Goal: Task Accomplishment & Management: Use online tool/utility

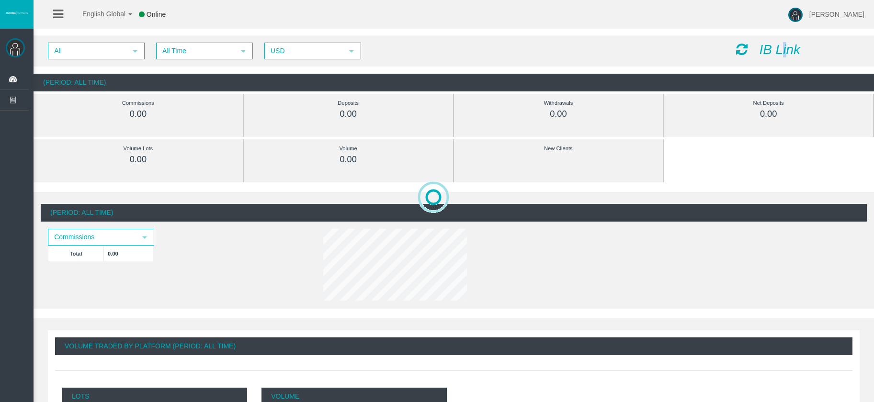
click at [785, 52] on div "IB Link" at bounding box center [797, 50] width 137 height 15
click at [779, 52] on icon "IB Link" at bounding box center [779, 49] width 41 height 15
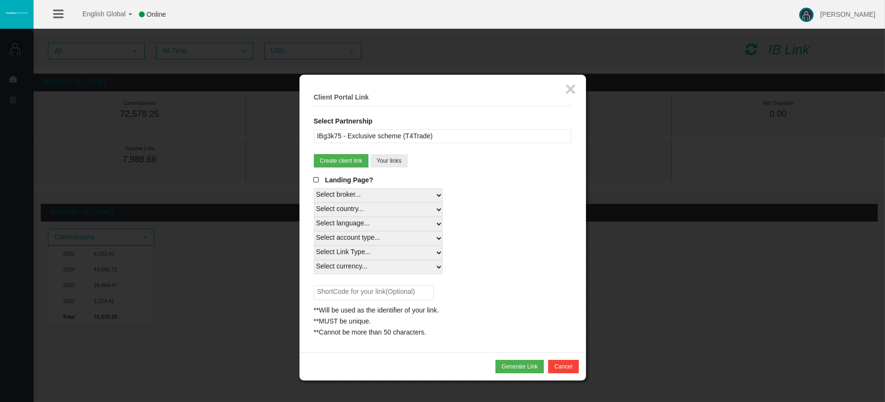
click at [419, 195] on select "Select broker... T4Trade" at bounding box center [378, 195] width 129 height 14
click at [314, 188] on select "Select broker... T4Trade" at bounding box center [378, 195] width 129 height 14
click at [353, 208] on select "Select country... Rest of the World" at bounding box center [378, 210] width 129 height 14
select select
click at [314, 203] on select "Select country... Rest of the World" at bounding box center [378, 210] width 129 height 14
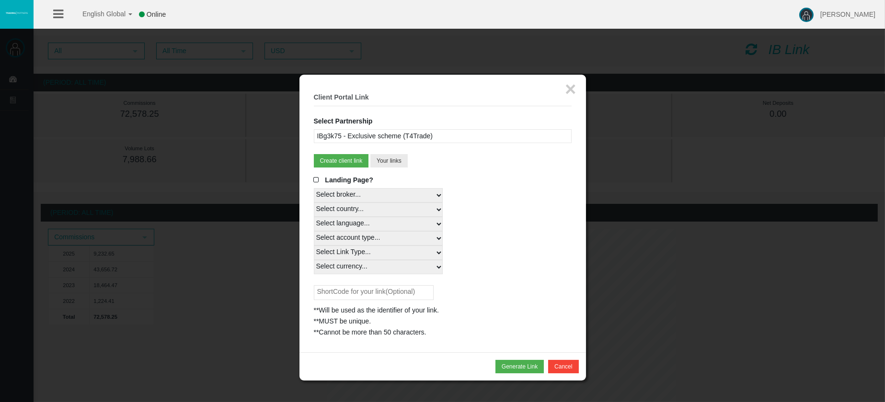
click at [355, 219] on select "Select language... English Japanese Chinese Portuguese Spanish Czech German Fre…" at bounding box center [378, 224] width 129 height 14
select select
click at [314, 217] on select "Select language... English Japanese Chinese Portuguese Spanish Czech German Fre…" at bounding box center [378, 224] width 129 height 14
click at [358, 238] on select "Select account type... All Platforms MT4 LiveFixedSpreadAccount STP Swap Free M…" at bounding box center [378, 238] width 129 height 14
select select
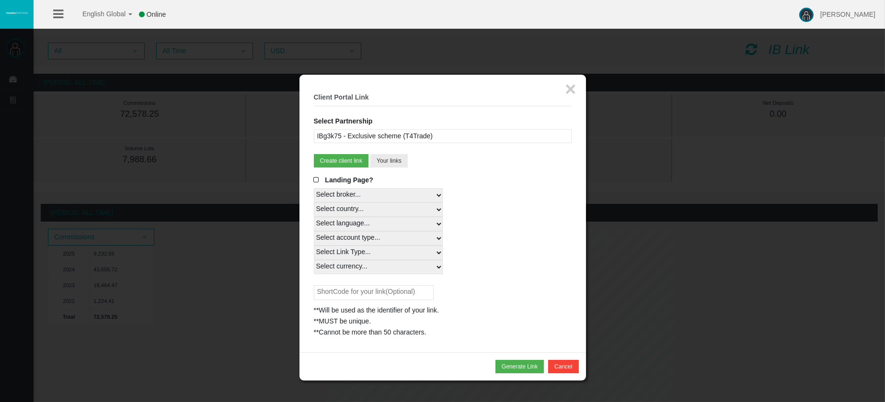
click at [314, 231] on select "Select account type... All Platforms MT4 LiveFixedSpreadAccount STP Swap Free M…" at bounding box center [378, 238] width 129 height 14
click at [356, 253] on select "Select Link Type... Real" at bounding box center [378, 253] width 129 height 14
select select "Real"
click at [314, 246] on select "Select Link Type... Real" at bounding box center [378, 253] width 129 height 14
click at [337, 266] on select "Select currency... All Currencies" at bounding box center [378, 267] width 129 height 14
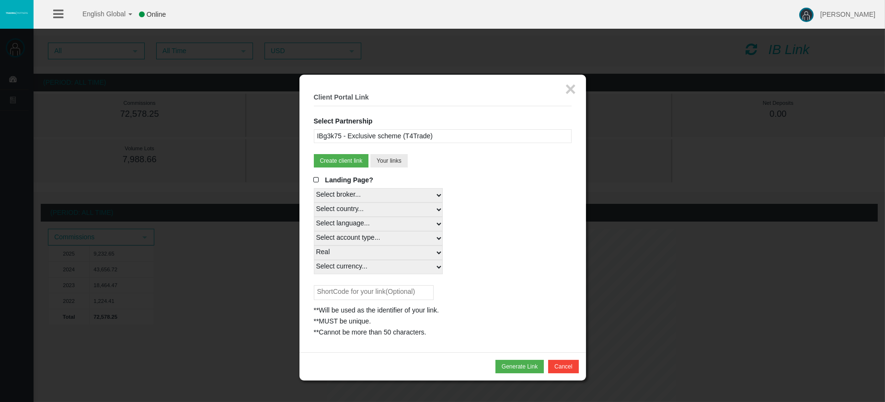
select select "All Currencies"
click at [314, 260] on select "Select currency... All Currencies" at bounding box center [378, 267] width 129 height 14
click at [514, 367] on button "Generate Link" at bounding box center [519, 366] width 48 height 13
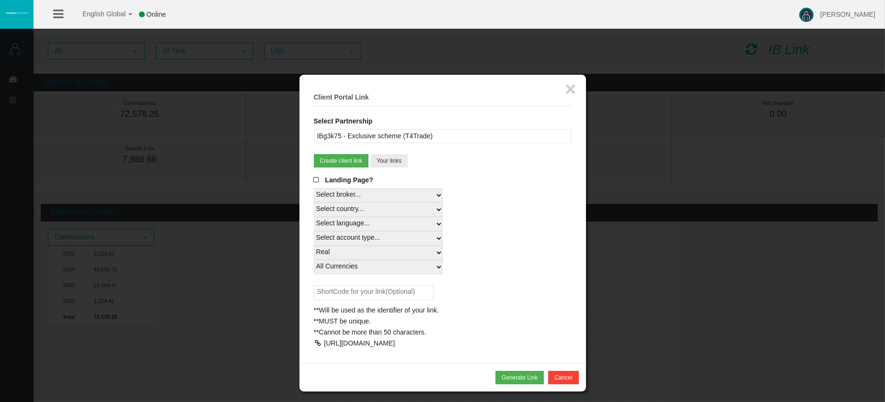
click at [319, 343] on div at bounding box center [318, 343] width 9 height 7
